Goal: Task Accomplishment & Management: Complete application form

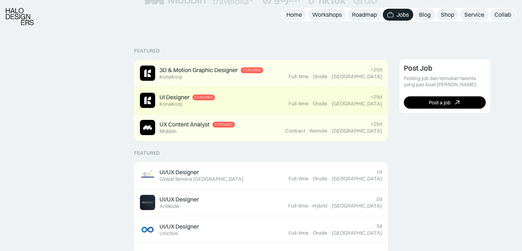
scroll to position [151, 0]
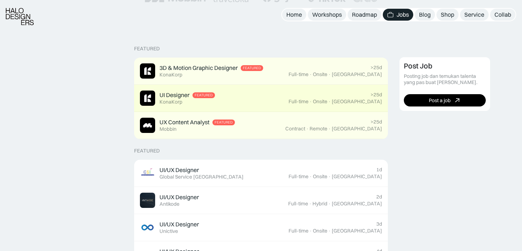
click at [185, 96] on div "UI Designer" at bounding box center [175, 95] width 30 height 8
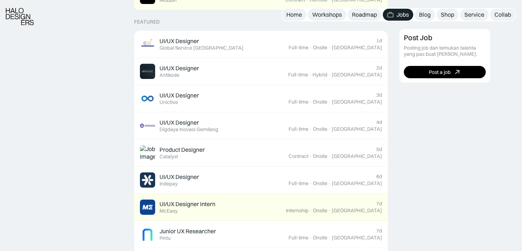
scroll to position [317, 0]
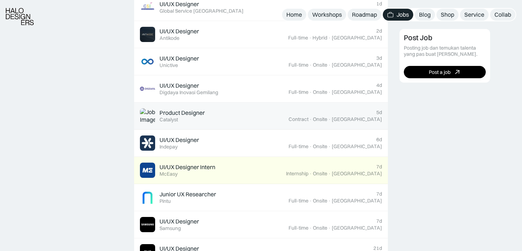
click at [189, 114] on div "Product Designer" at bounding box center [182, 113] width 45 height 8
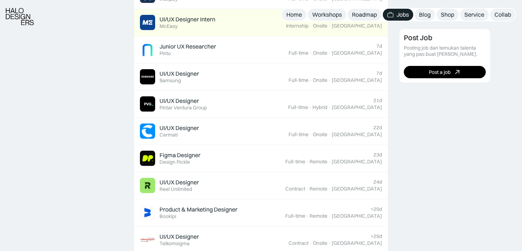
scroll to position [468, 0]
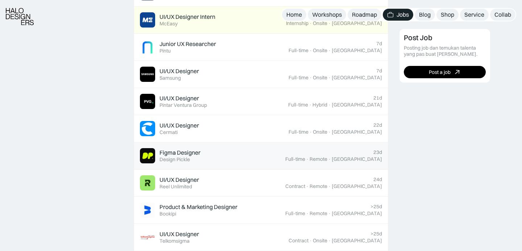
click at [254, 148] on link "Figma Designer Featured Design Pickle 23d Full-time · Remote · Indonesia" at bounding box center [261, 155] width 254 height 27
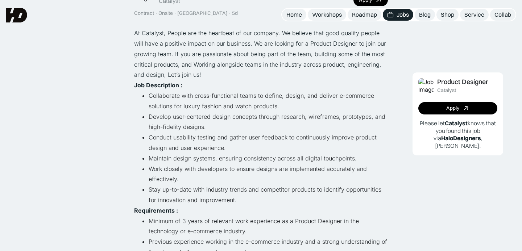
scroll to position [68, 0]
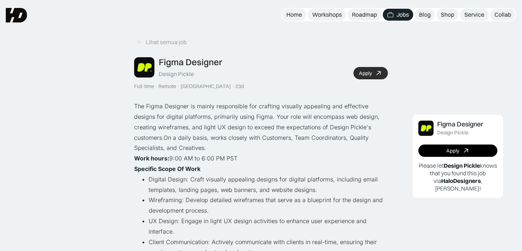
click at [376, 71] on icon at bounding box center [378, 73] width 11 height 11
click at [142, 38] on link "Lihat semua job" at bounding box center [161, 42] width 55 height 12
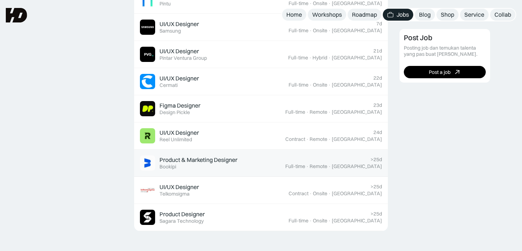
scroll to position [512, 0]
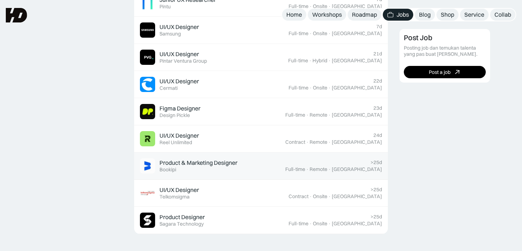
click at [166, 167] on div "Bookipi" at bounding box center [168, 170] width 17 height 6
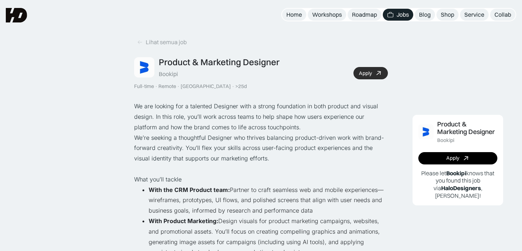
click at [372, 74] on link "Apply" at bounding box center [370, 73] width 34 height 12
